Goal: Information Seeking & Learning: Learn about a topic

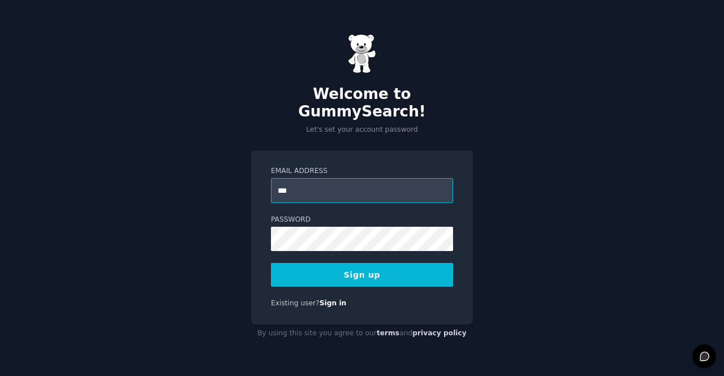
type input "**********"
click at [354, 264] on button "Sign up" at bounding box center [362, 275] width 182 height 24
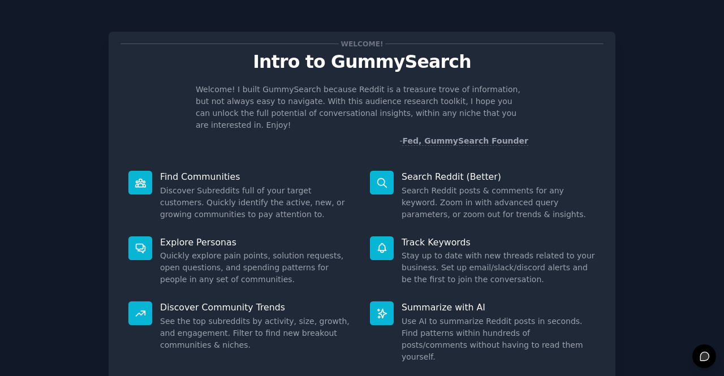
scroll to position [66, 0]
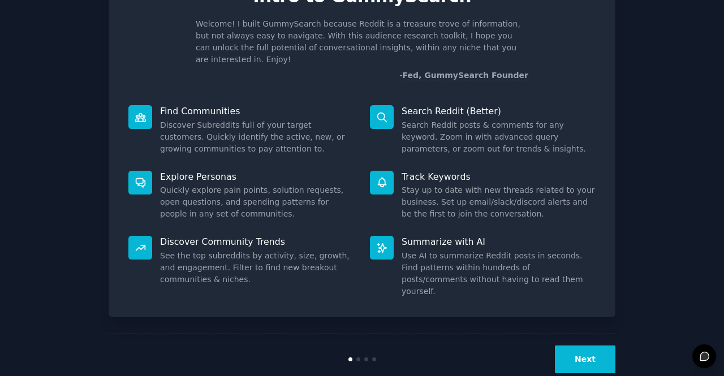
click at [573, 346] on button "Next" at bounding box center [585, 360] width 61 height 28
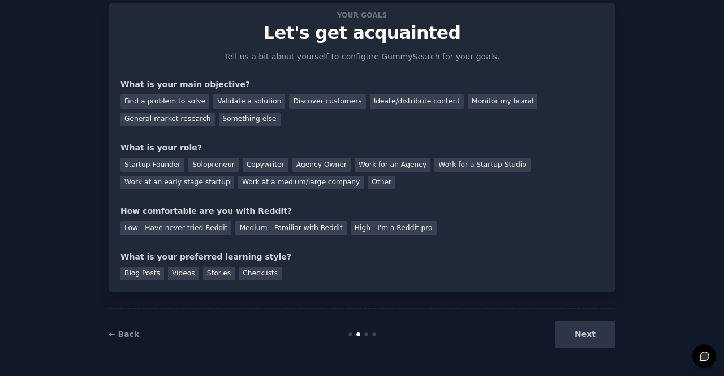
scroll to position [28, 0]
click at [527, 94] on div "Find a problem to solve Validate a solution Discover customers Ideate/distribut…" at bounding box center [361, 109] width 483 height 36
click at [215, 113] on div "General market research" at bounding box center [167, 120] width 94 height 14
click at [368, 184] on div "Other" at bounding box center [382, 183] width 28 height 14
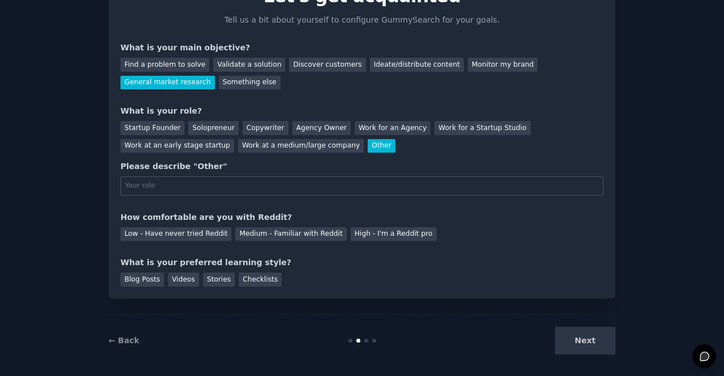
type input "s"
type input "student"
click at [204, 233] on div "Low - Have never tried Reddit" at bounding box center [175, 234] width 111 height 14
click at [145, 284] on div "Blog Posts" at bounding box center [142, 280] width 44 height 14
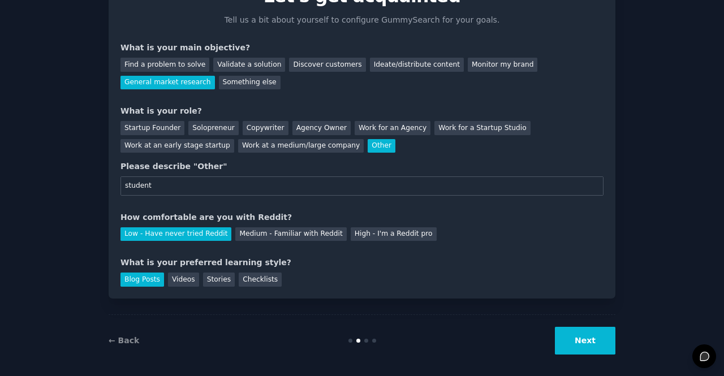
click at [240, 279] on div "Checklists" at bounding box center [260, 280] width 43 height 14
click at [144, 281] on div "Blog Posts" at bounding box center [142, 280] width 44 height 14
click at [591, 352] on button "Next" at bounding box center [585, 341] width 61 height 28
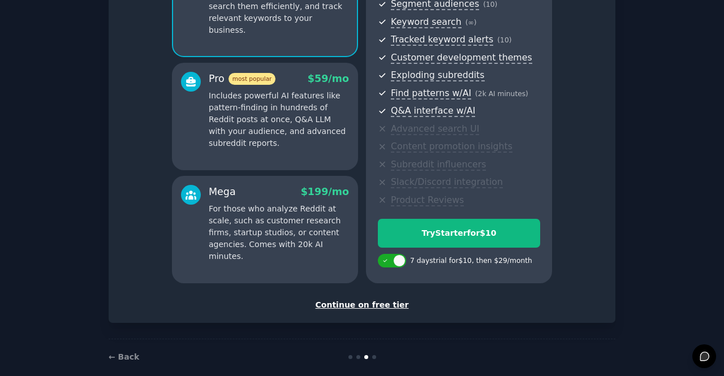
scroll to position [165, 0]
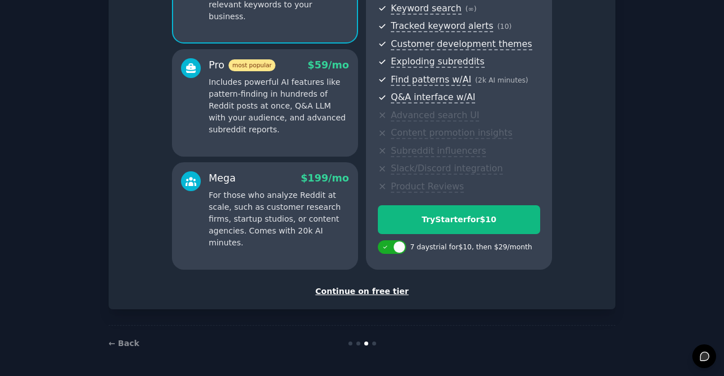
click at [390, 295] on div "Continue on free tier" at bounding box center [361, 292] width 483 height 12
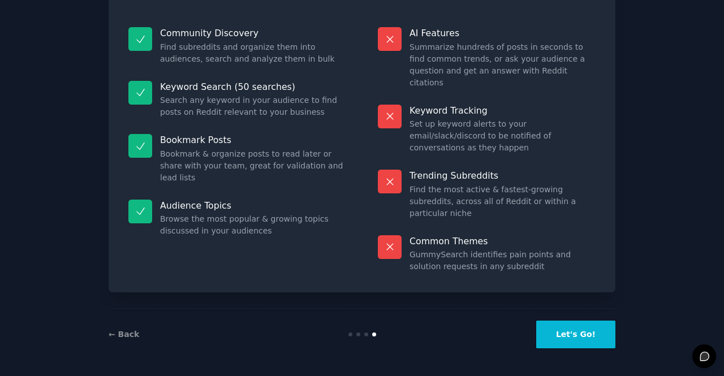
scroll to position [64, 0]
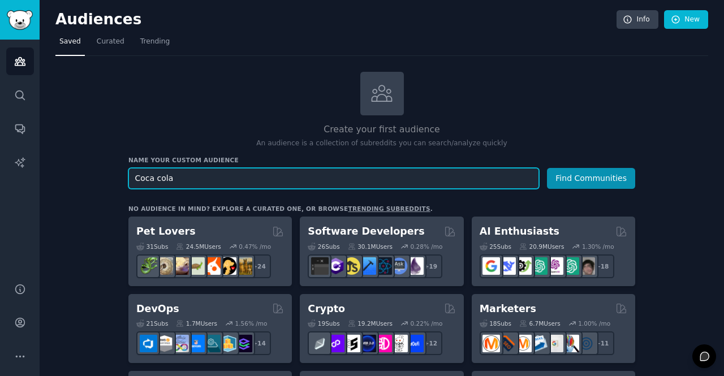
type input "Coca cola"
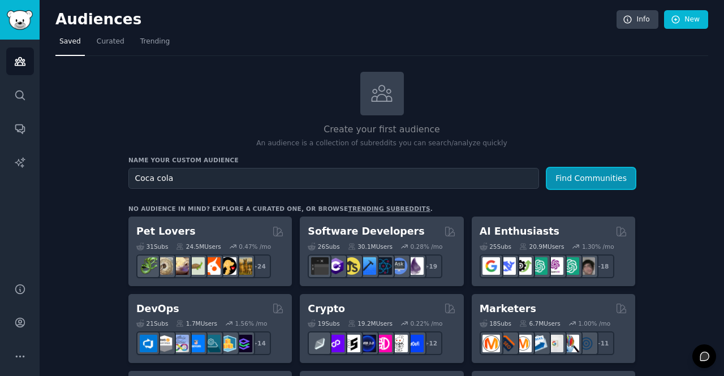
click at [592, 173] on button "Find Communities" at bounding box center [591, 178] width 88 height 21
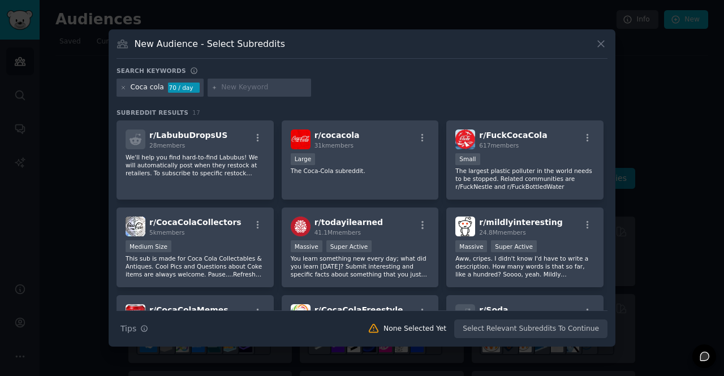
click at [182, 232] on div "5k members" at bounding box center [195, 233] width 92 height 8
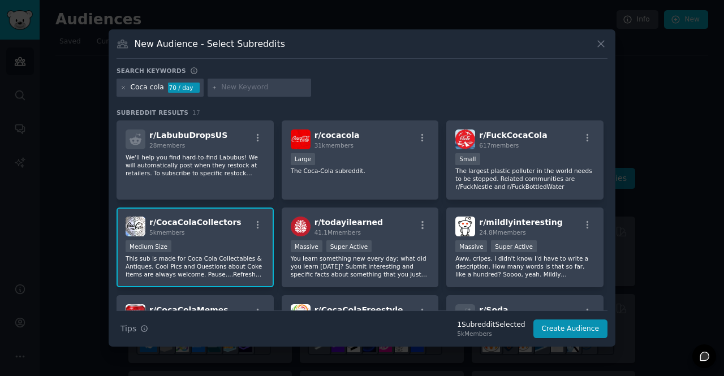
scroll to position [1, 0]
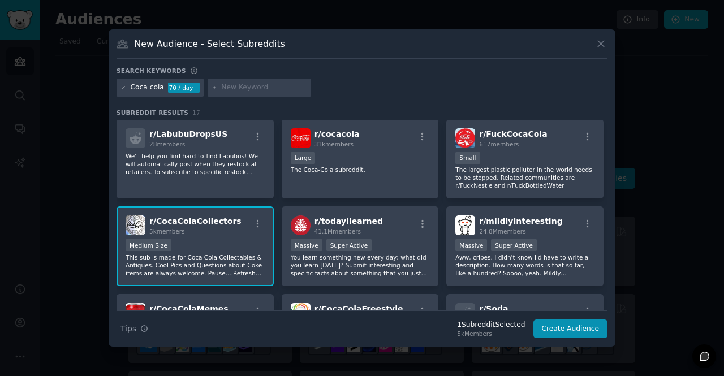
click at [366, 135] on div "r/ cocacola 31k members" at bounding box center [360, 138] width 139 height 20
click at [224, 92] on input "text" at bounding box center [264, 88] width 86 height 10
type input "soda"
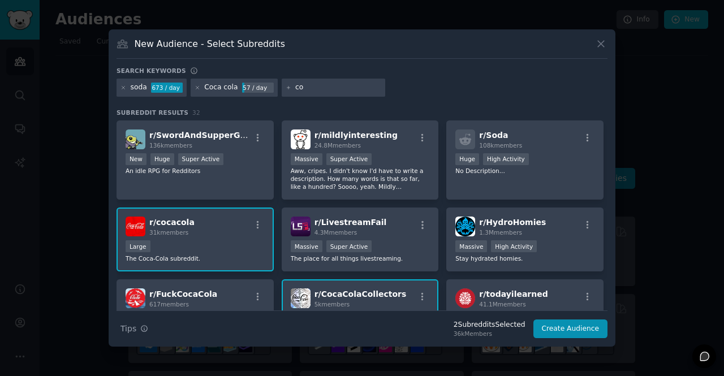
type input "c"
click at [196, 87] on icon at bounding box center [197, 87] width 3 height 3
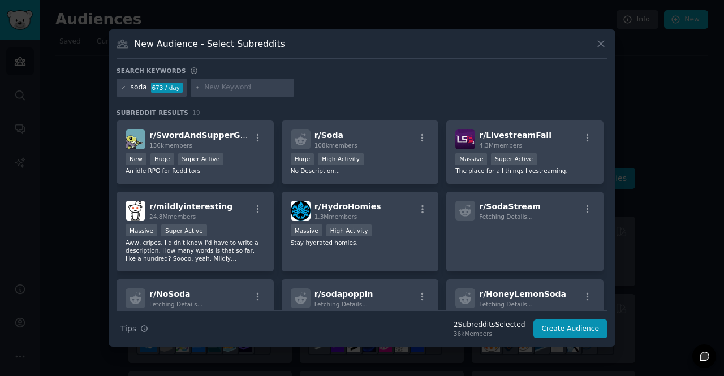
click at [212, 93] on div at bounding box center [243, 88] width 104 height 18
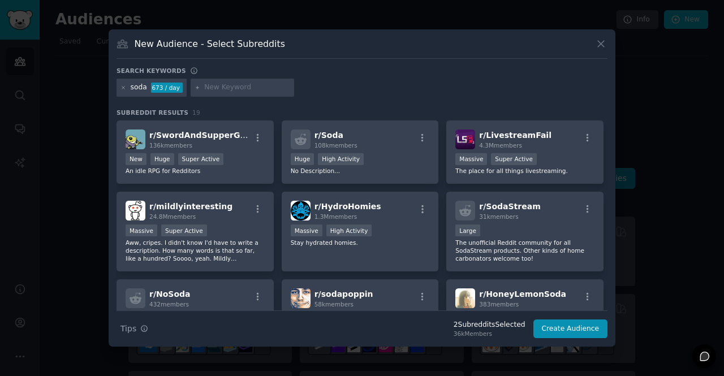
click at [213, 91] on input "text" at bounding box center [247, 88] width 86 height 10
type input "coca cola"
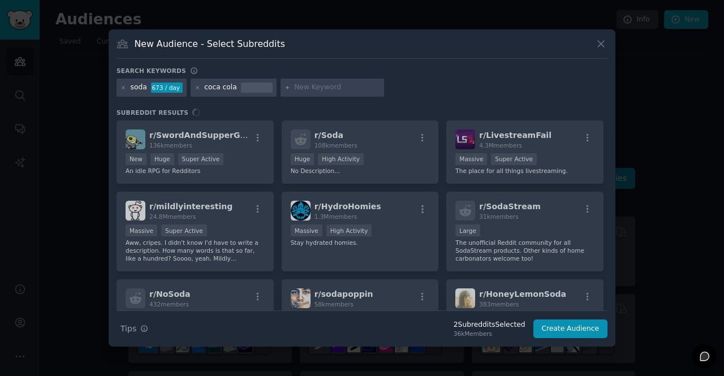
click at [125, 87] on icon at bounding box center [123, 88] width 6 height 6
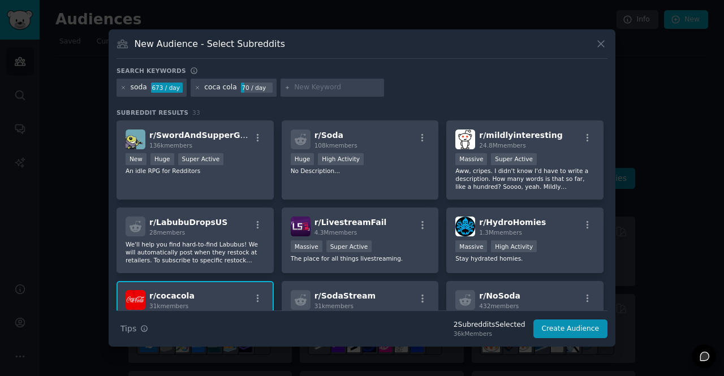
click at [122, 87] on icon at bounding box center [123, 88] width 6 height 6
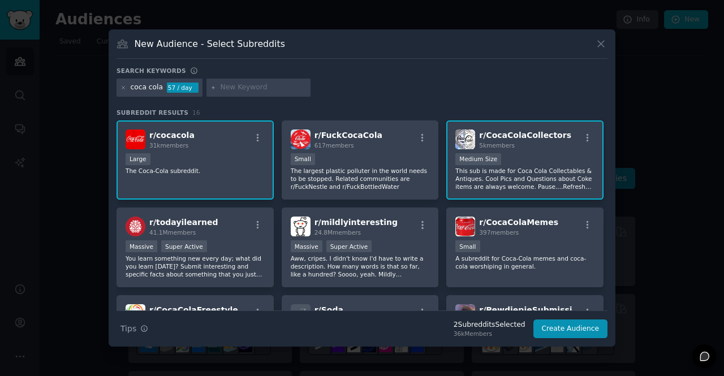
click at [231, 91] on input "text" at bounding box center [264, 88] width 86 height 10
type input "m"
click at [544, 327] on button "Create Audience" at bounding box center [570, 329] width 75 height 19
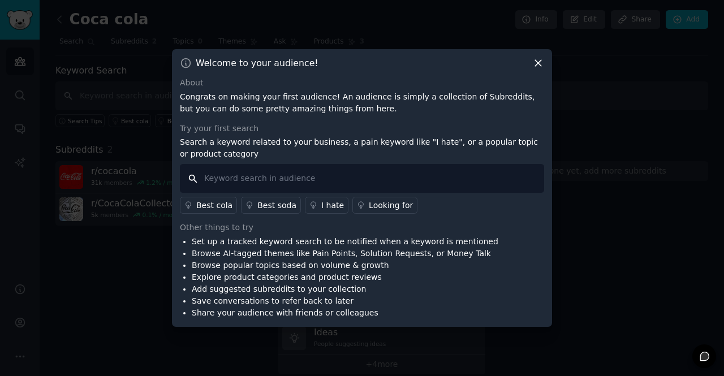
click at [310, 181] on input "text" at bounding box center [362, 178] width 364 height 29
click at [535, 63] on icon at bounding box center [538, 63] width 12 height 12
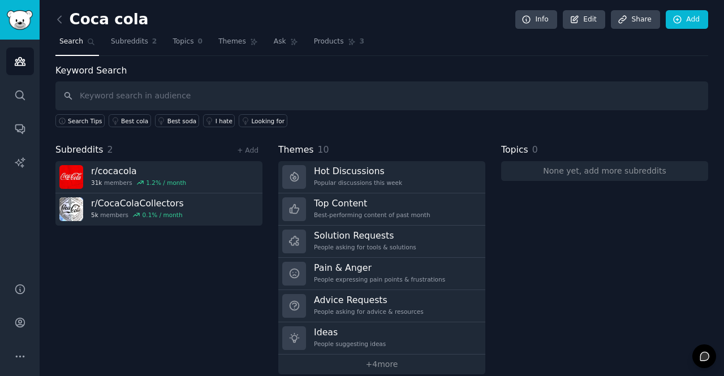
click at [233, 45] on span "Themes" at bounding box center [232, 42] width 28 height 10
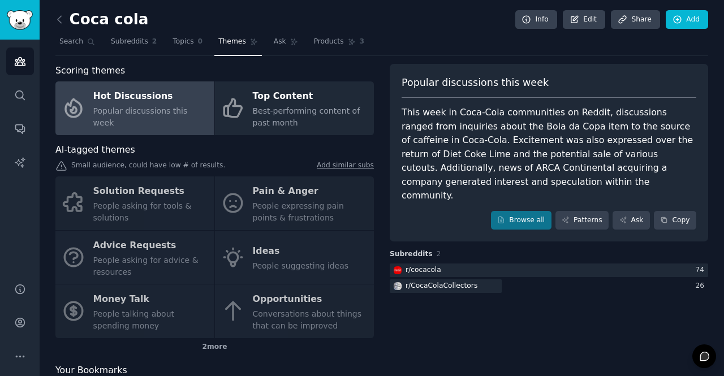
scroll to position [38, 0]
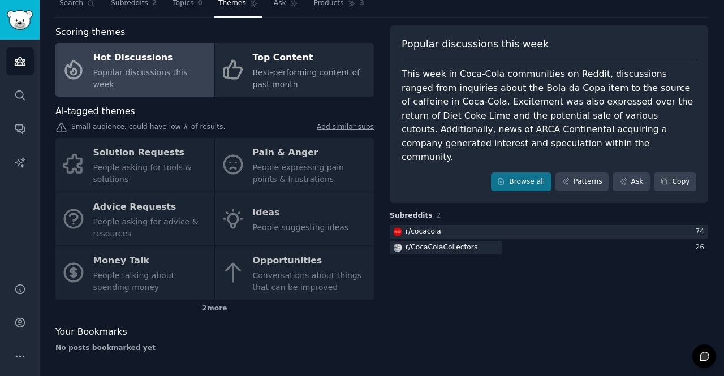
click at [175, 218] on div "Solution Requests People asking for tools & solutions Pain & Anger People expre…" at bounding box center [214, 219] width 318 height 162
click at [89, 203] on div "Solution Requests People asking for tools & solutions Pain & Anger People expre…" at bounding box center [214, 219] width 318 height 162
click at [75, 218] on div "Solution Requests People asking for tools & solutions Pain & Anger People expre…" at bounding box center [214, 219] width 318 height 162
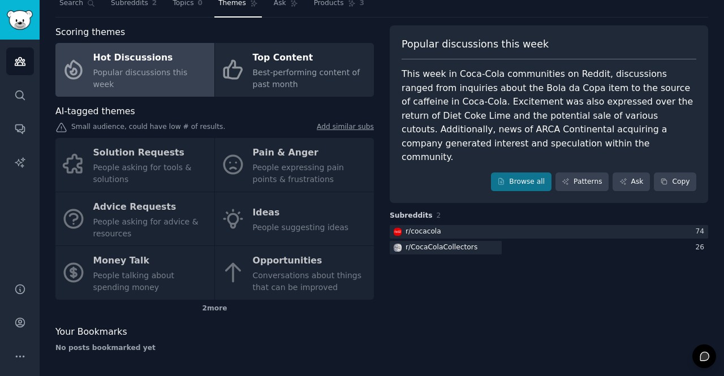
click at [176, 62] on div "Hot Discussions" at bounding box center [150, 58] width 115 height 18
click at [441, 225] on div at bounding box center [549, 232] width 318 height 14
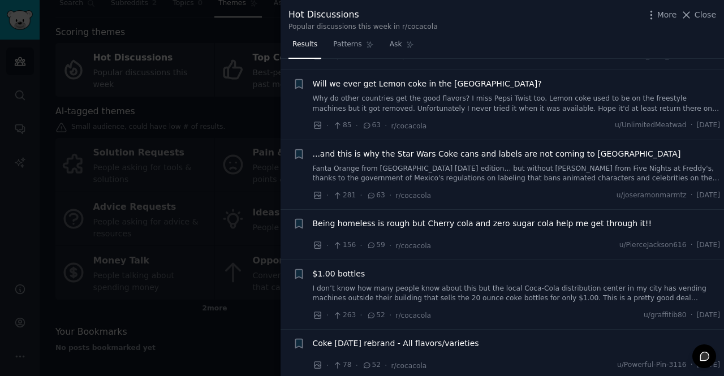
scroll to position [68, 0]
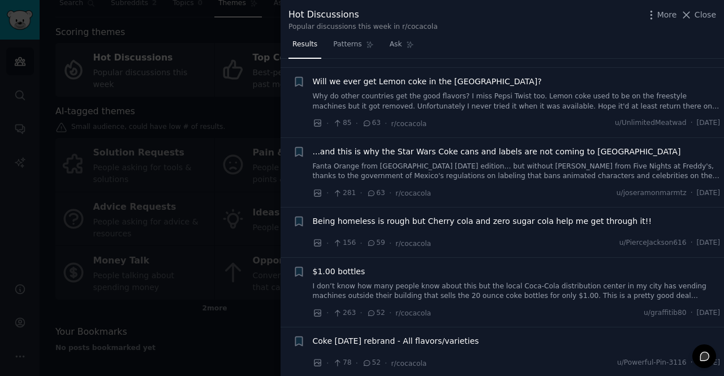
click at [689, 19] on icon at bounding box center [687, 15] width 12 height 12
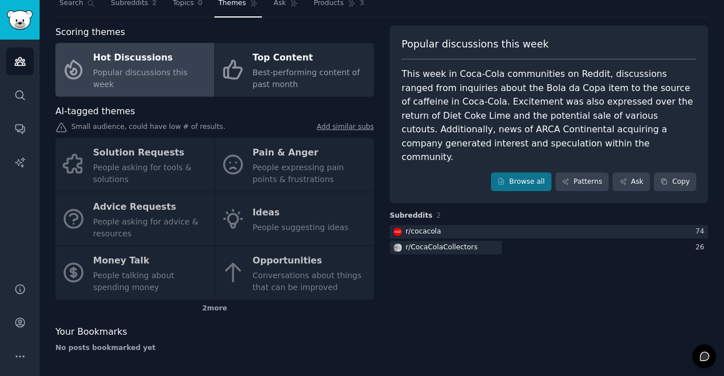
click at [494, 225] on div at bounding box center [549, 232] width 318 height 14
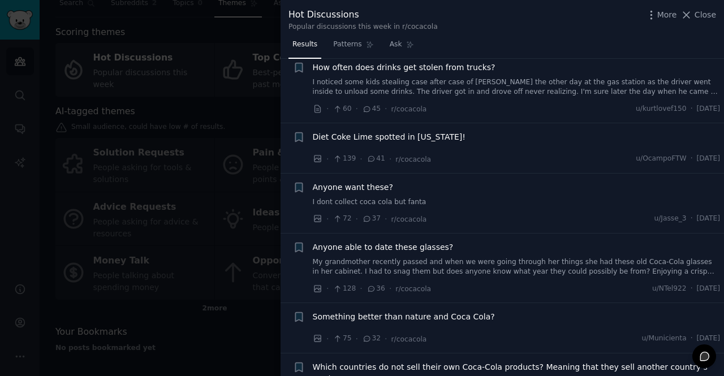
scroll to position [393, 0]
click at [686, 20] on icon at bounding box center [687, 15] width 12 height 12
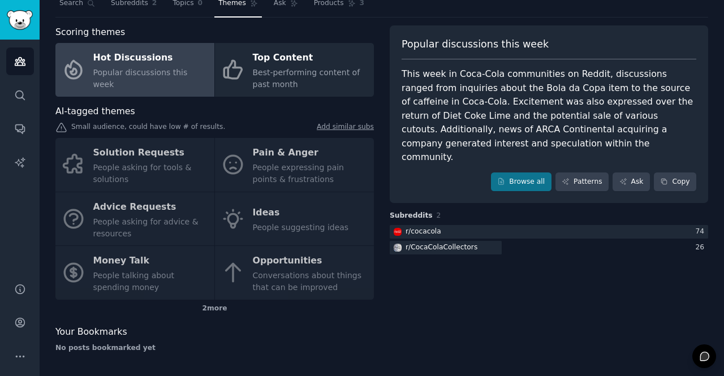
click at [148, 158] on div "Solution Requests People asking for tools & solutions Pain & Anger People expre…" at bounding box center [214, 219] width 318 height 162
click at [123, 206] on div "Solution Requests People asking for tools & solutions Pain & Anger People expre…" at bounding box center [214, 219] width 318 height 162
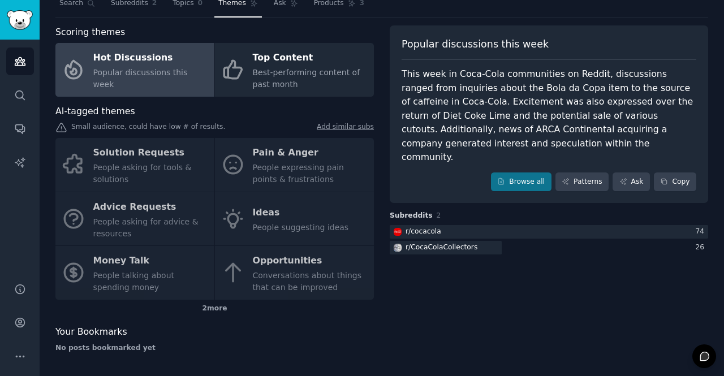
click at [136, 204] on div "Solution Requests People asking for tools & solutions Pain & Anger People expre…" at bounding box center [214, 219] width 318 height 162
click at [139, 205] on div "Solution Requests People asking for tools & solutions Pain & Anger People expre…" at bounding box center [214, 219] width 318 height 162
click at [106, 166] on div "Solution Requests People asking for tools & solutions Pain & Anger People expre…" at bounding box center [214, 219] width 318 height 162
click at [218, 303] on div "2 more" at bounding box center [214, 309] width 318 height 18
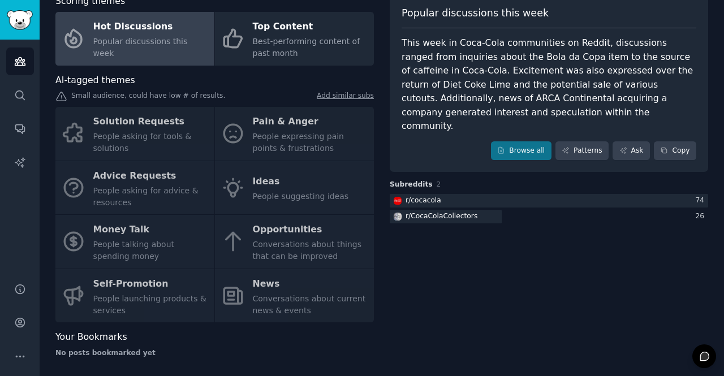
scroll to position [71, 0]
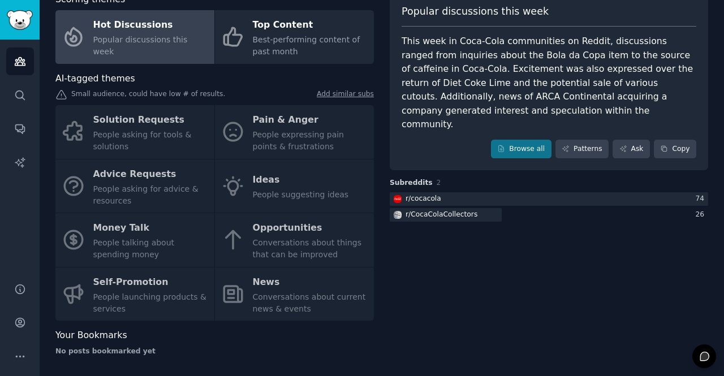
click at [157, 59] on link "Hot Discussions Popular discussions this week" at bounding box center [134, 37] width 159 height 54
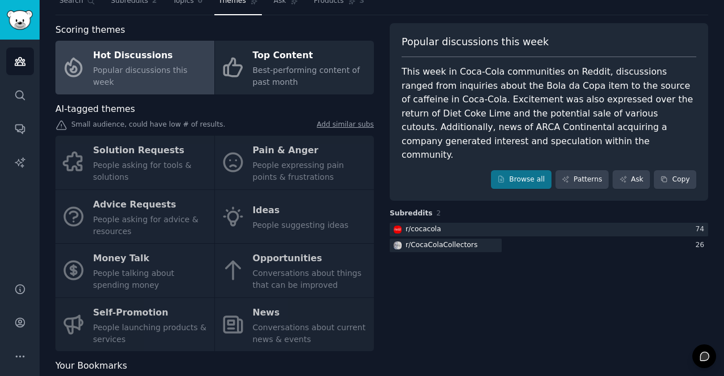
scroll to position [40, 0]
click at [484, 223] on div at bounding box center [549, 230] width 318 height 14
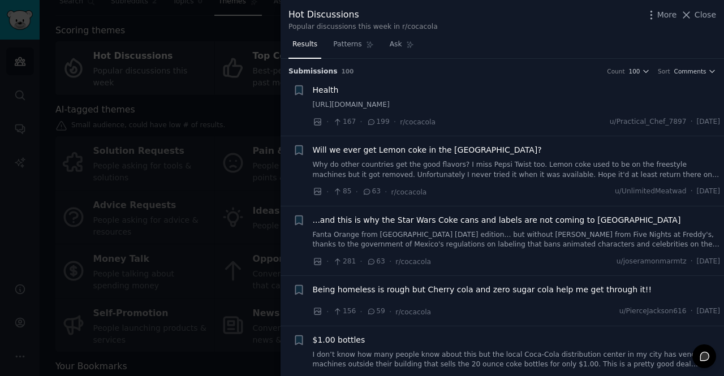
click at [688, 15] on icon at bounding box center [687, 15] width 12 height 12
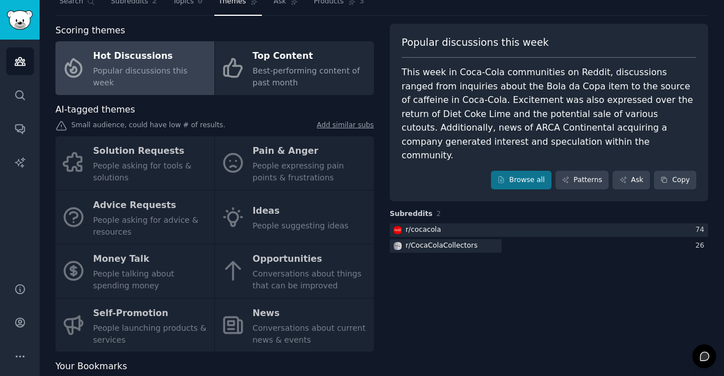
click at [507, 223] on div at bounding box center [549, 230] width 318 height 14
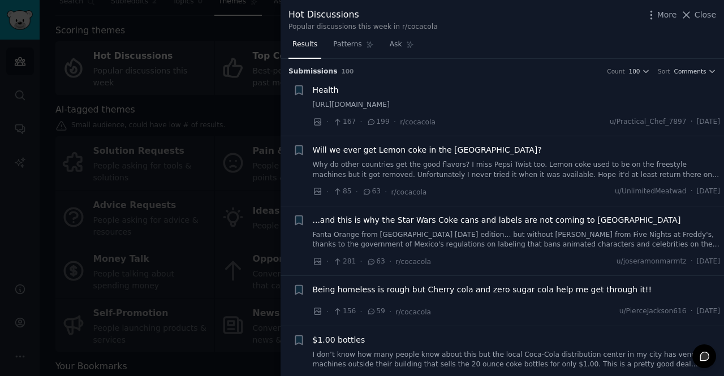
click at [690, 14] on icon at bounding box center [687, 15] width 6 height 6
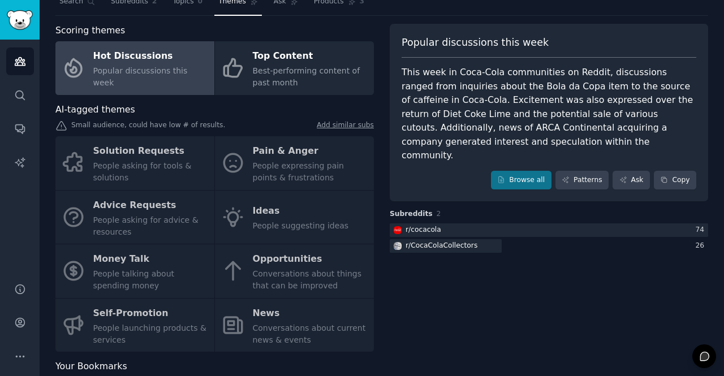
click at [290, 90] on link "Top Content Best-performing content of past month" at bounding box center [294, 68] width 159 height 54
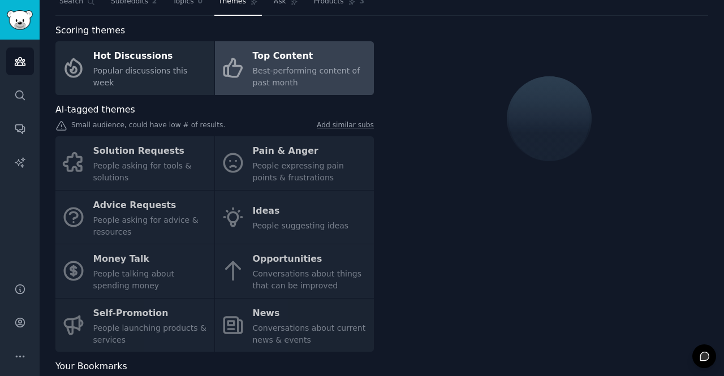
click at [165, 89] on link "Hot Discussions Popular discussions this week" at bounding box center [134, 68] width 159 height 54
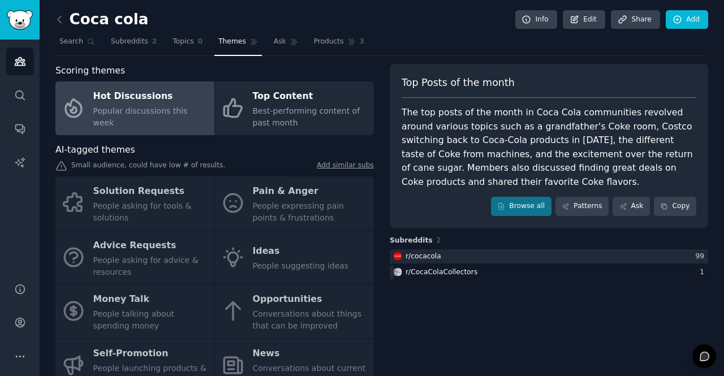
click at [81, 40] on link "Search" at bounding box center [77, 44] width 44 height 23
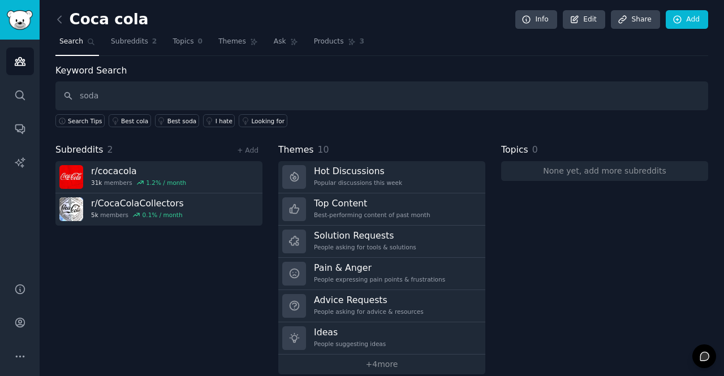
type input "soda"
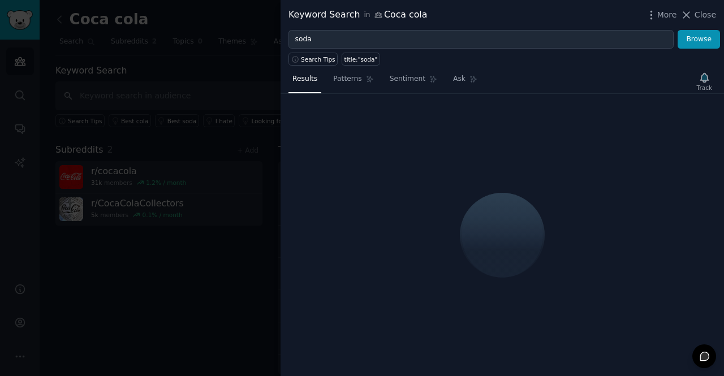
click at [692, 20] on icon at bounding box center [687, 15] width 12 height 12
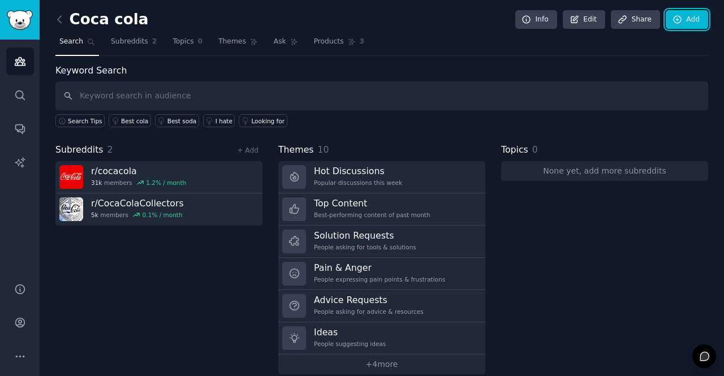
click at [679, 16] on icon at bounding box center [678, 20] width 10 height 10
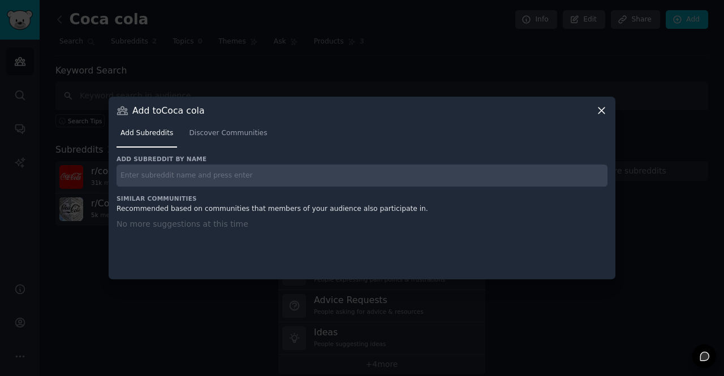
click at [278, 174] on input "text" at bounding box center [362, 176] width 491 height 22
type input "soda"
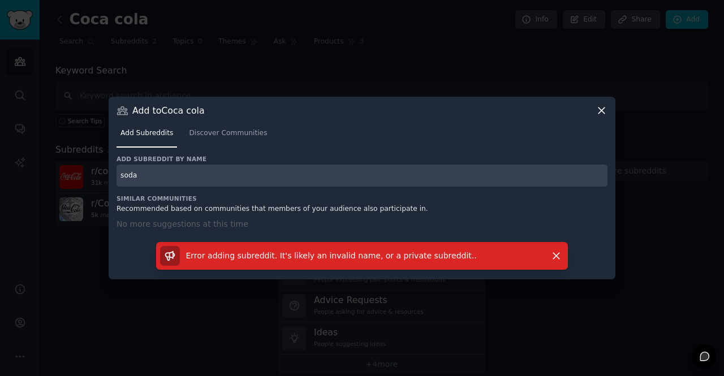
click at [596, 110] on icon at bounding box center [602, 111] width 12 height 12
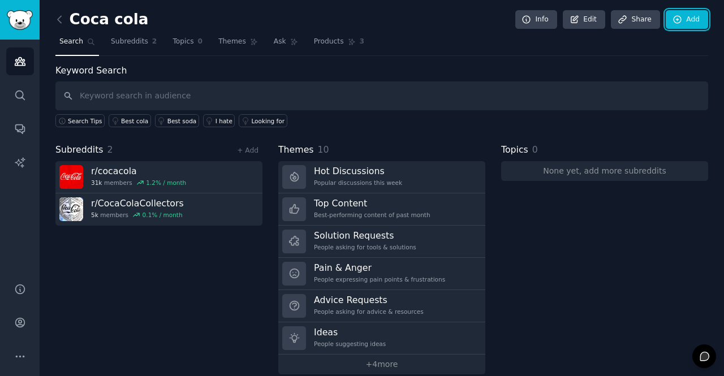
scroll to position [11, 0]
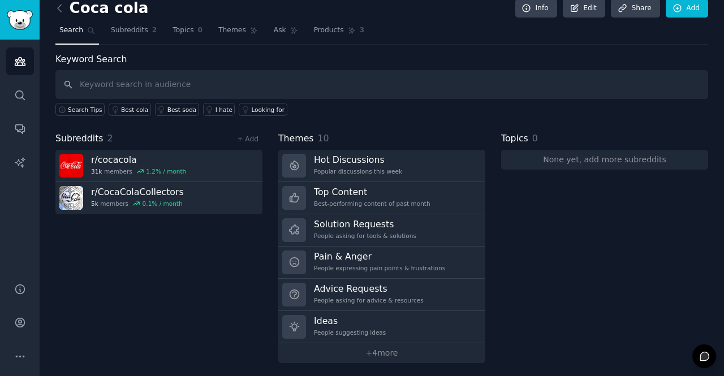
click at [134, 33] on span "Subreddits" at bounding box center [129, 30] width 37 height 10
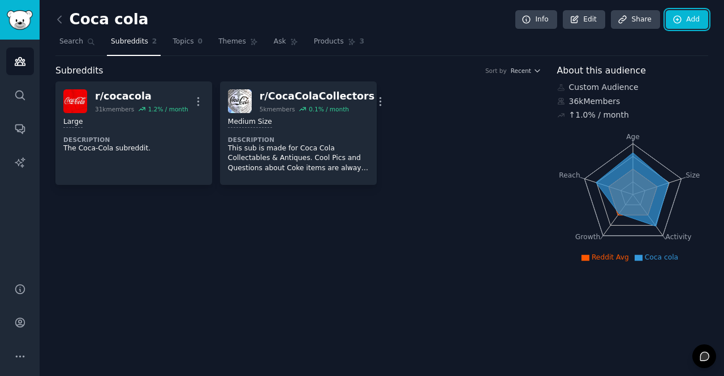
click at [682, 21] on icon at bounding box center [678, 20] width 10 height 10
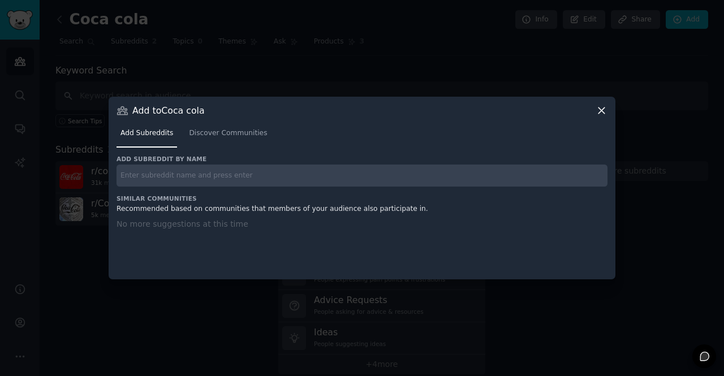
click at [253, 176] on input "text" at bounding box center [362, 176] width 491 height 22
type input "s"
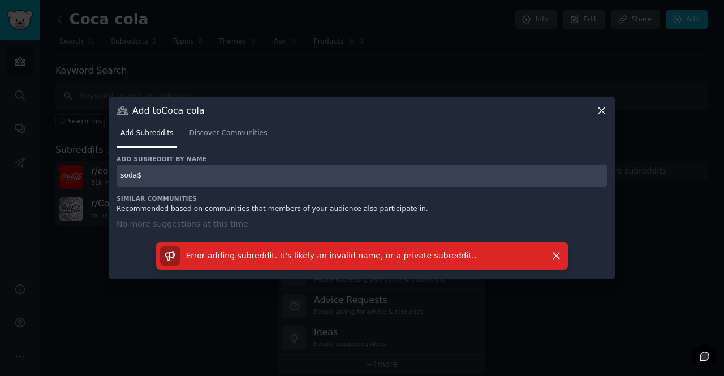
click at [253, 176] on input "soda$" at bounding box center [362, 176] width 491 height 22
type input "soda"
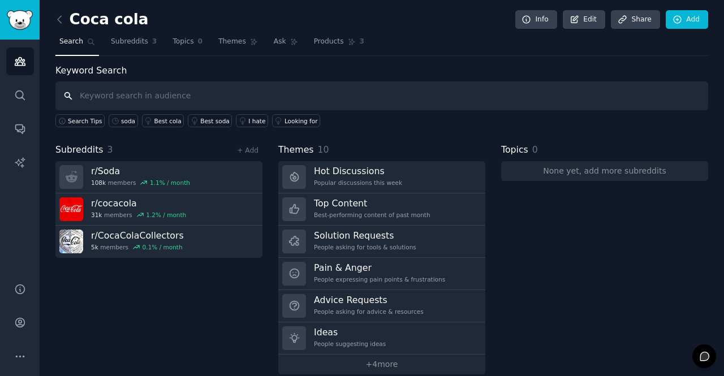
scroll to position [11, 0]
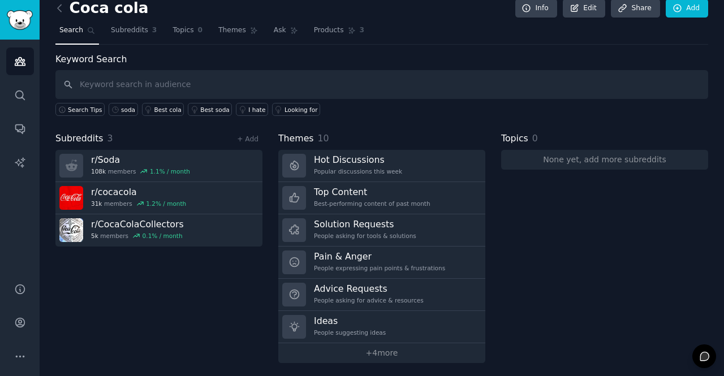
click at [128, 25] on span "Subreddits" at bounding box center [129, 30] width 37 height 10
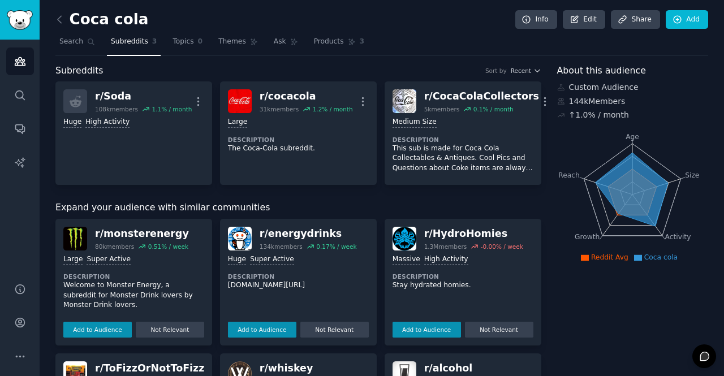
click at [221, 48] on link "Themes" at bounding box center [238, 44] width 48 height 23
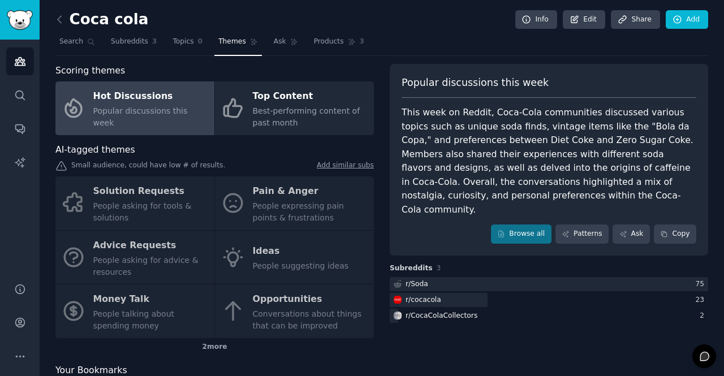
click at [466, 293] on div at bounding box center [439, 300] width 98 height 14
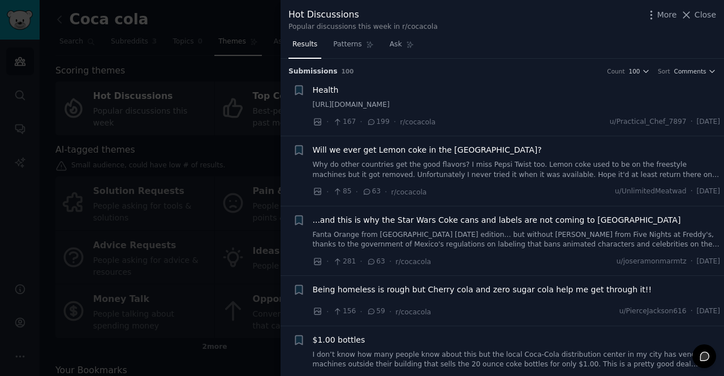
click at [716, 13] on span "Close" at bounding box center [705, 15] width 21 height 12
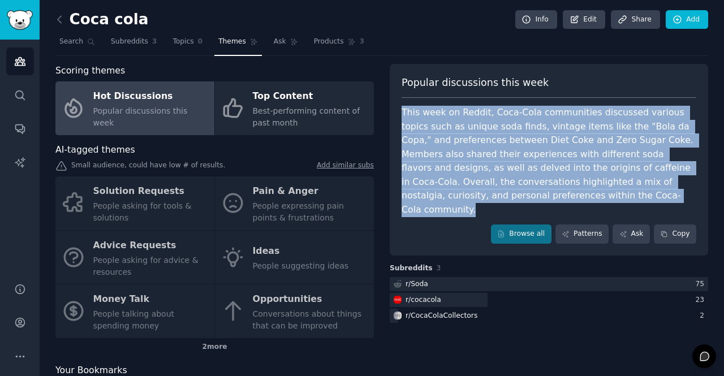
drag, startPoint x: 513, startPoint y: 199, endPoint x: 399, endPoint y: 109, distance: 144.6
click at [399, 109] on div "Popular discussions this week This week on Reddit, Coca-Cola communities discus…" at bounding box center [549, 160] width 318 height 192
copy div "This week on Reddit, Coca-Cola communities discussed various topics such as uni…"
click at [514, 176] on div "This week on Reddit, Coca-Cola communities discussed various topics such as uni…" at bounding box center [549, 161] width 295 height 111
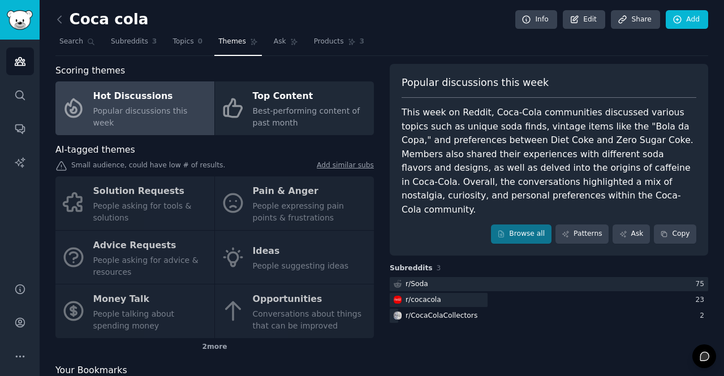
click at [470, 293] on div at bounding box center [439, 300] width 98 height 14
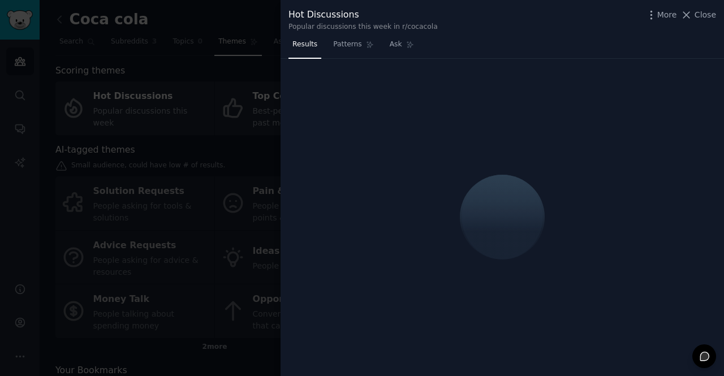
click at [686, 16] on icon at bounding box center [687, 15] width 12 height 12
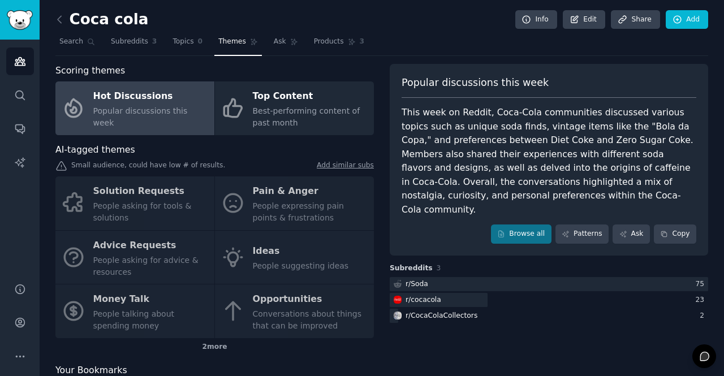
click at [436, 295] on div "r/ cocacola" at bounding box center [424, 300] width 36 height 10
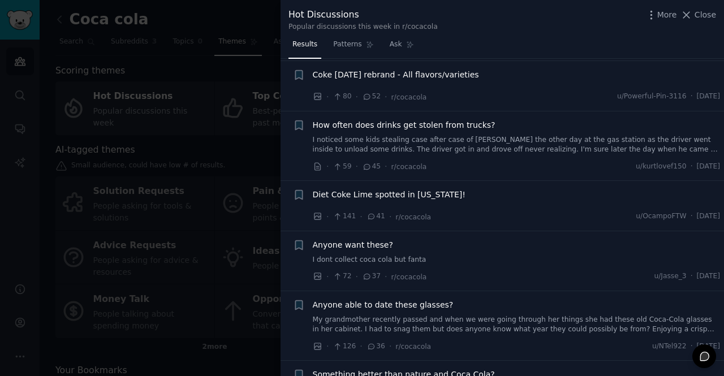
scroll to position [330, 0]
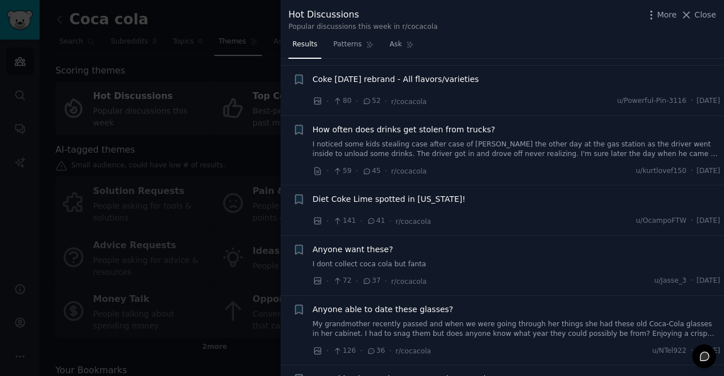
click at [707, 14] on span "Close" at bounding box center [705, 15] width 21 height 12
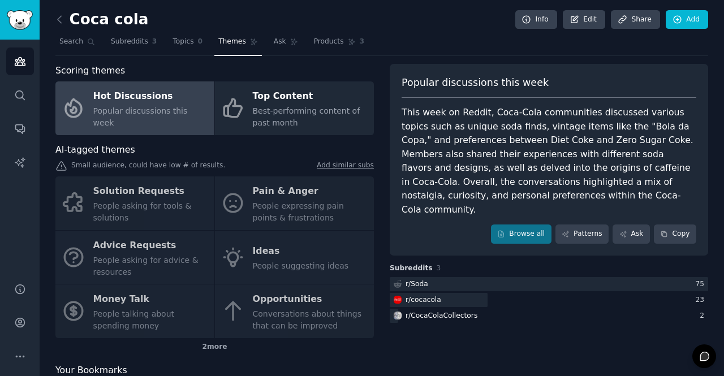
click at [469, 277] on div at bounding box center [549, 284] width 318 height 14
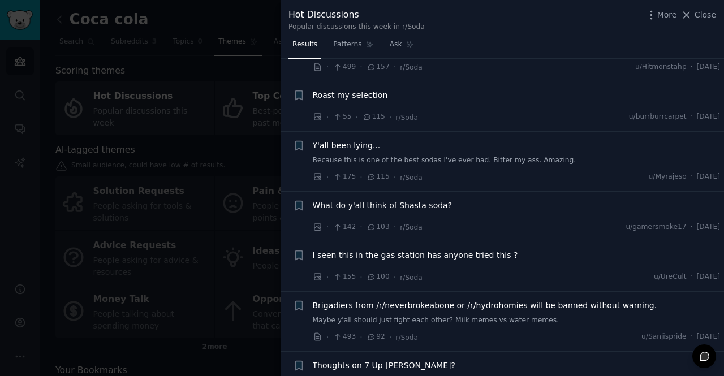
scroll to position [277, 0]
click at [699, 11] on span "Close" at bounding box center [705, 15] width 21 height 12
